Goal: Navigation & Orientation: Find specific page/section

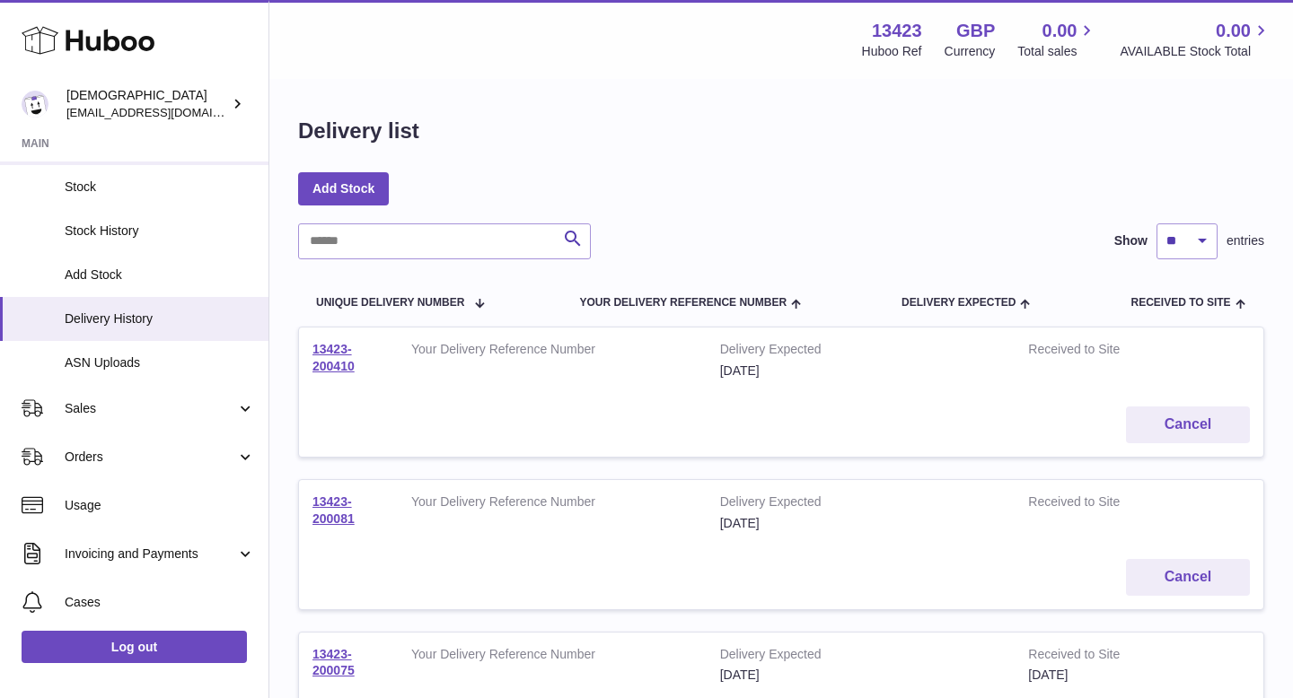
scroll to position [189, 0]
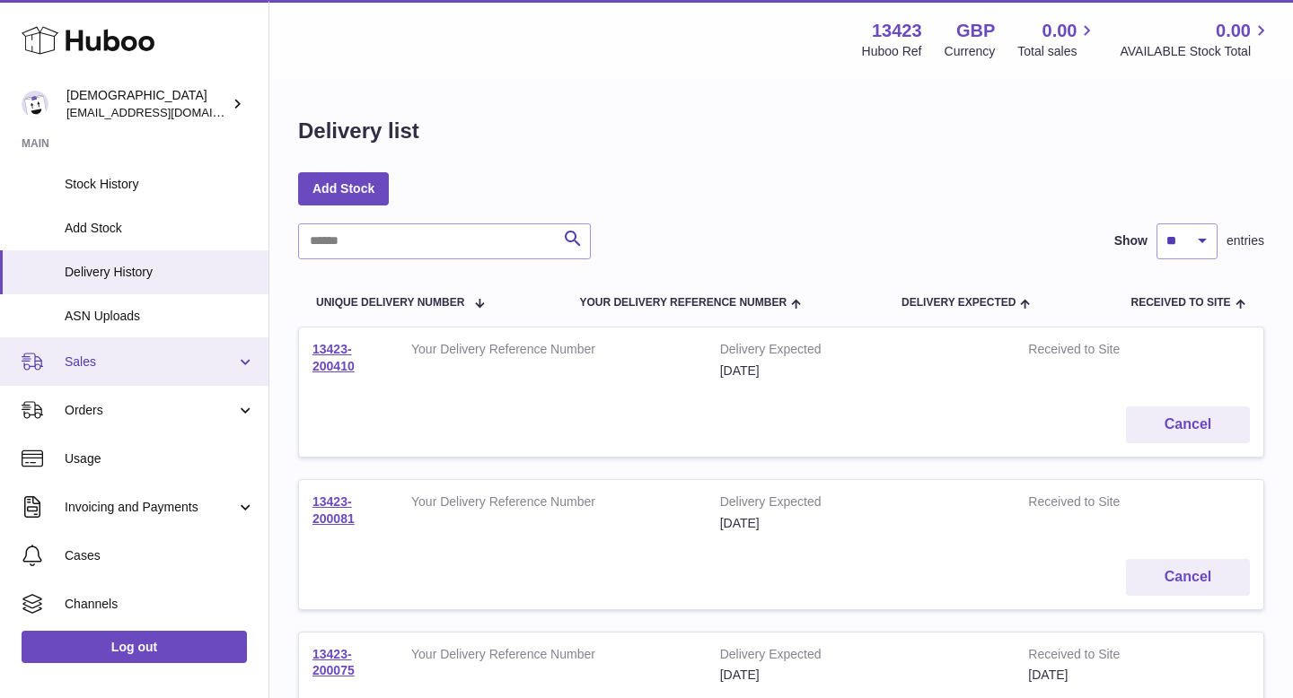
click at [118, 364] on span "Sales" at bounding box center [150, 362] width 171 height 17
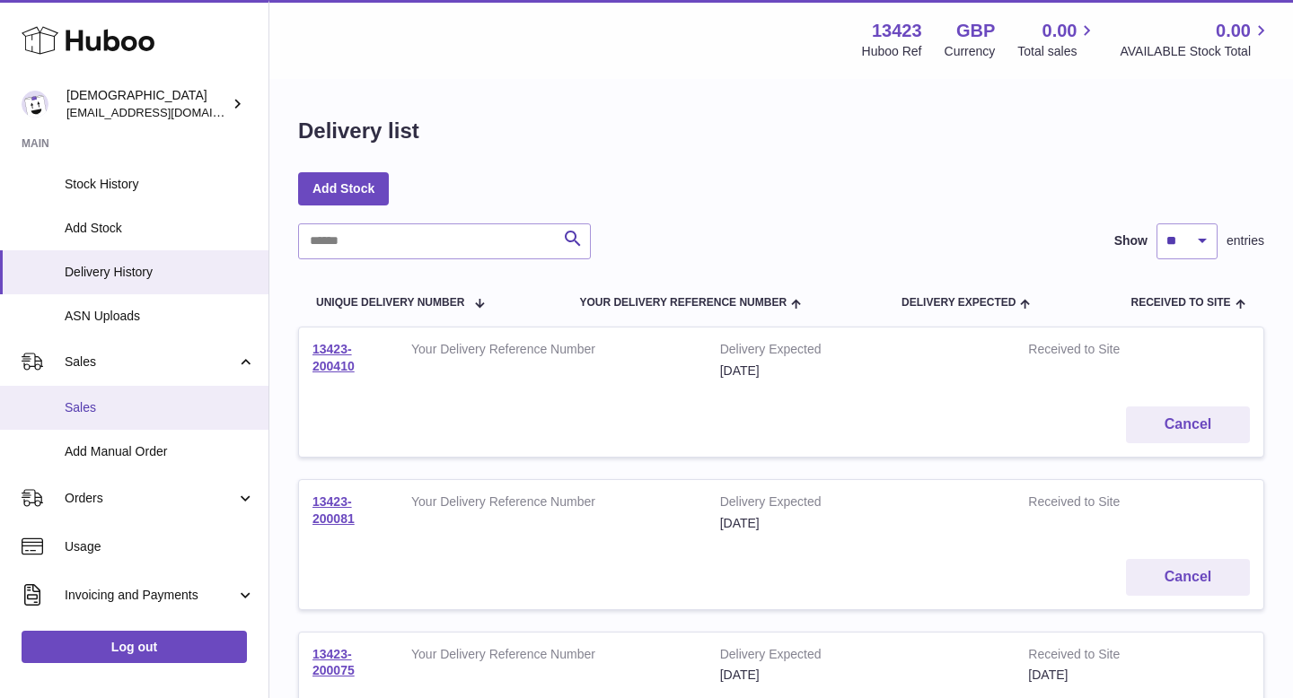
click at [118, 394] on link "Sales" at bounding box center [134, 408] width 268 height 44
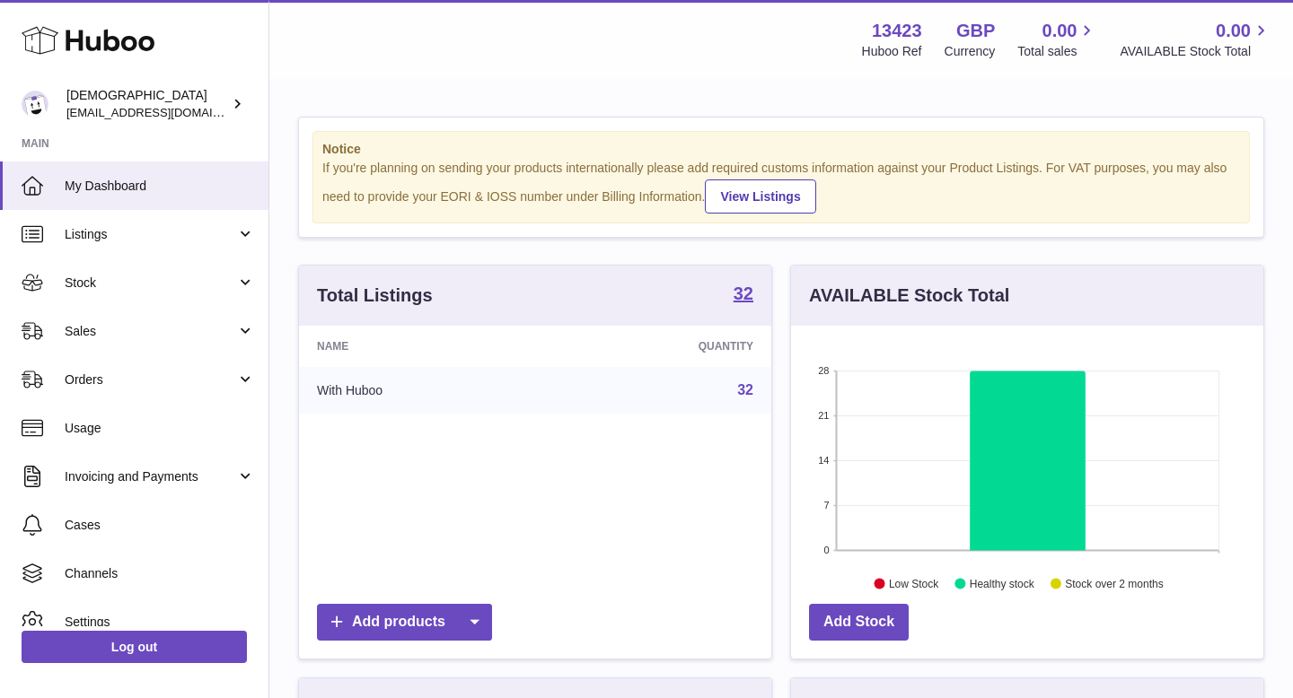
scroll to position [280, 472]
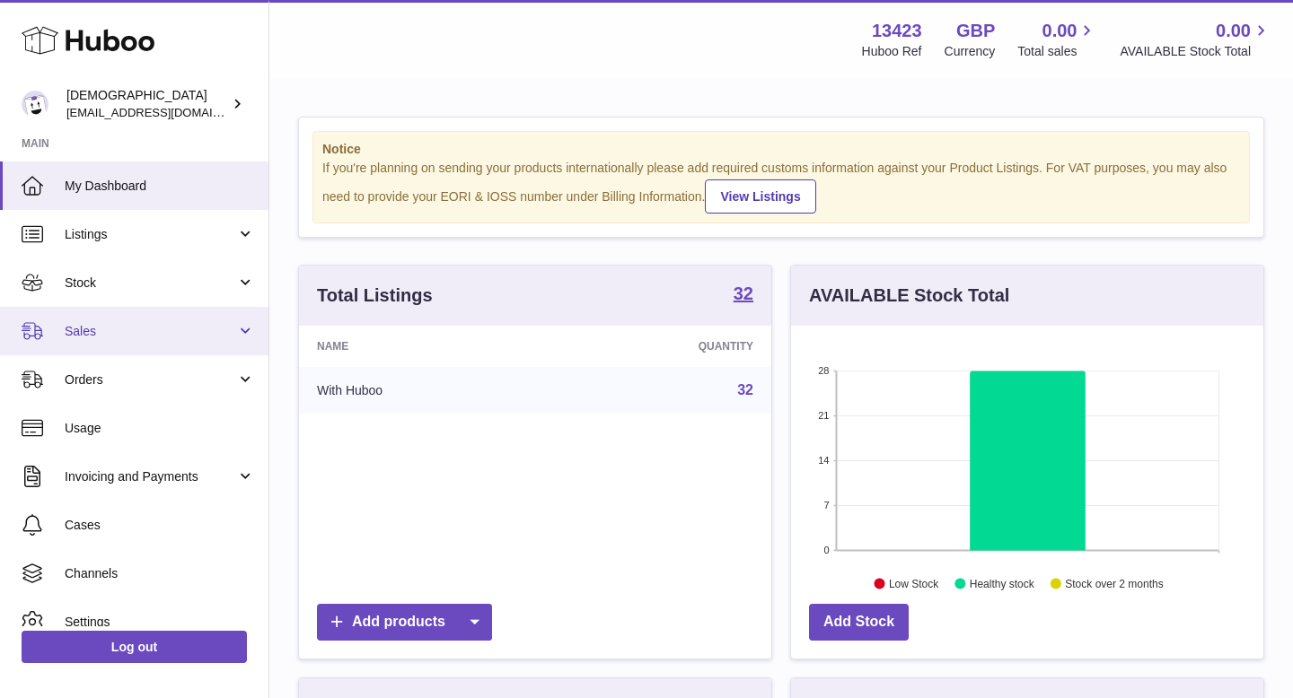
click at [102, 329] on span "Sales" at bounding box center [150, 331] width 171 height 17
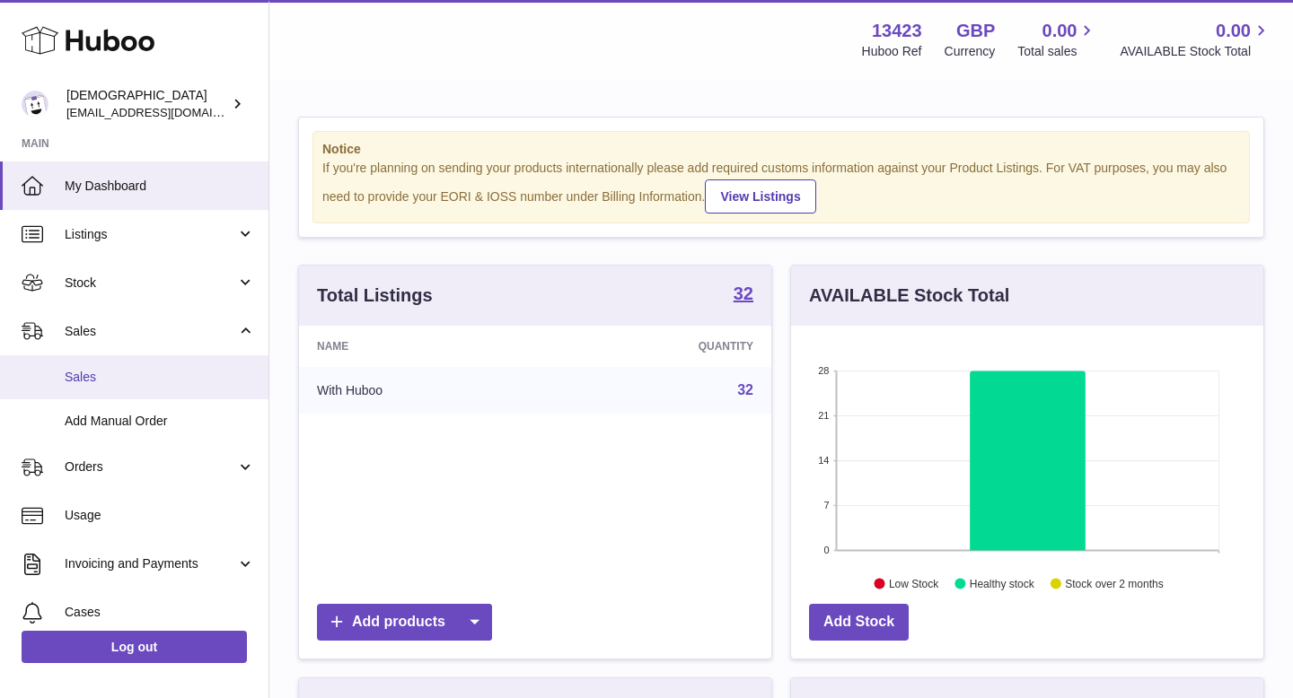
click at [118, 373] on span "Sales" at bounding box center [160, 377] width 190 height 17
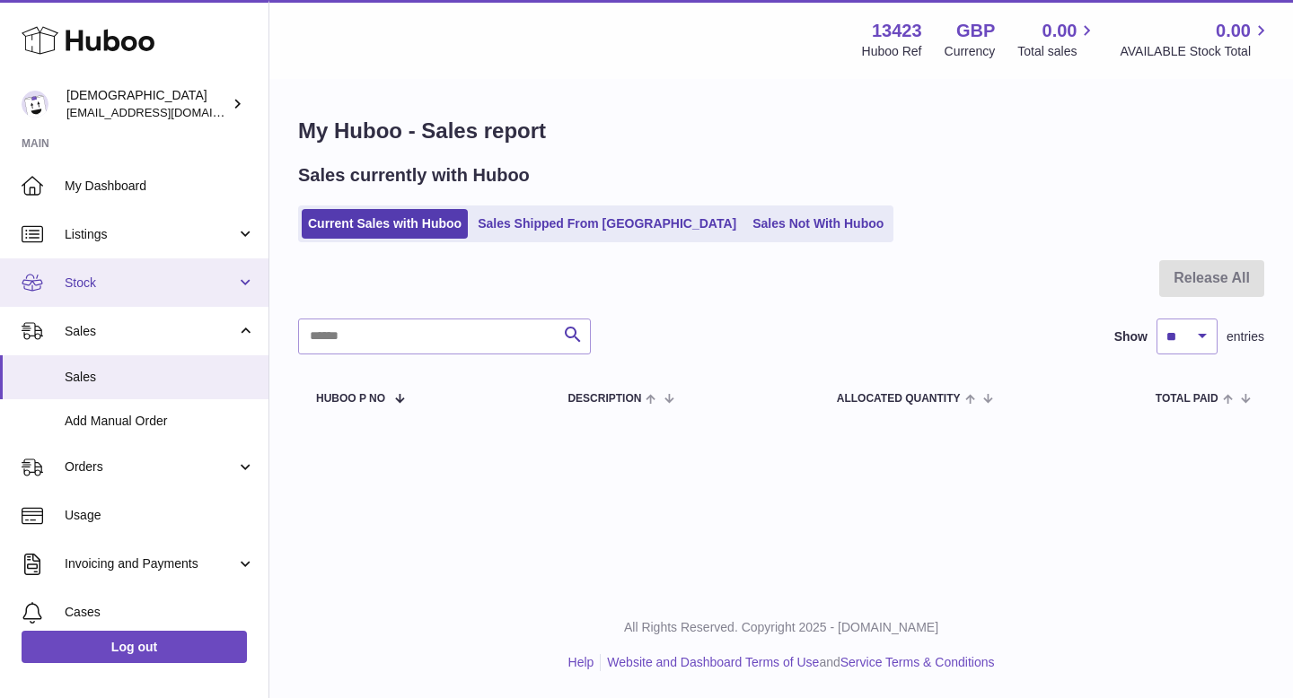
click at [118, 292] on link "Stock" at bounding box center [134, 283] width 268 height 48
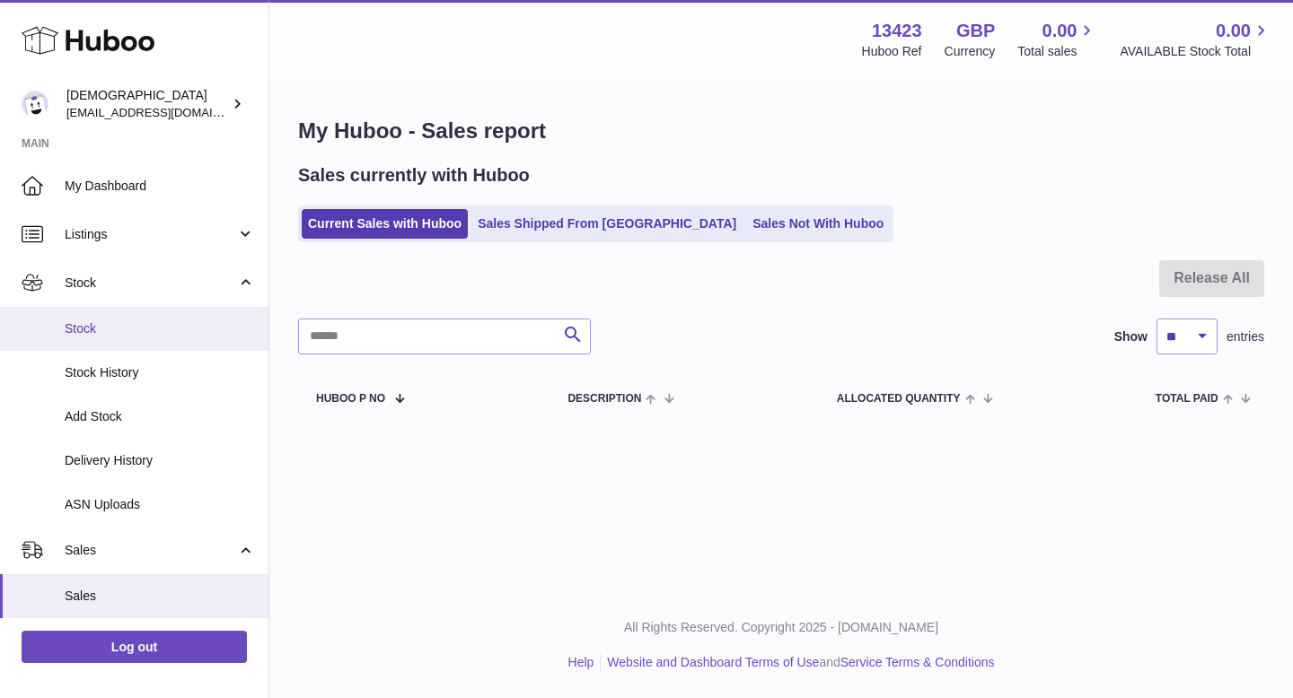
click at [118, 311] on link "Stock" at bounding box center [134, 329] width 268 height 44
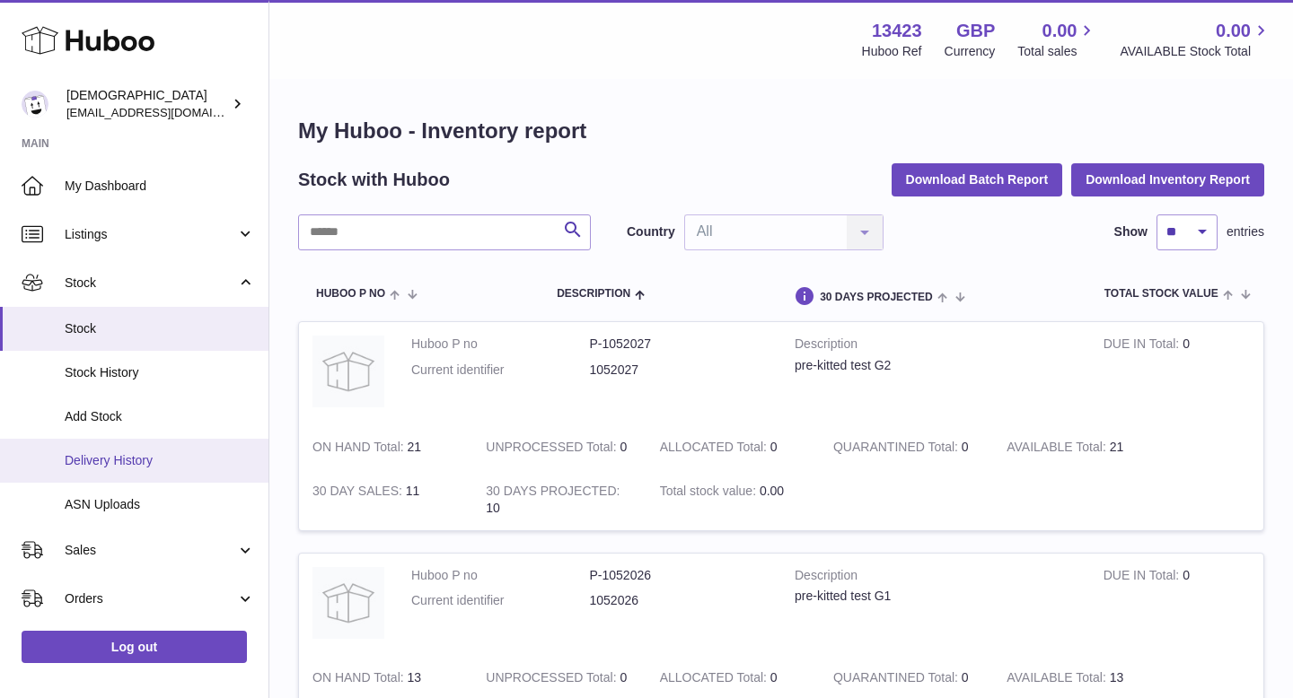
click at [123, 466] on span "Delivery History" at bounding box center [160, 460] width 190 height 17
